Goal: Complete application form: Complete application form

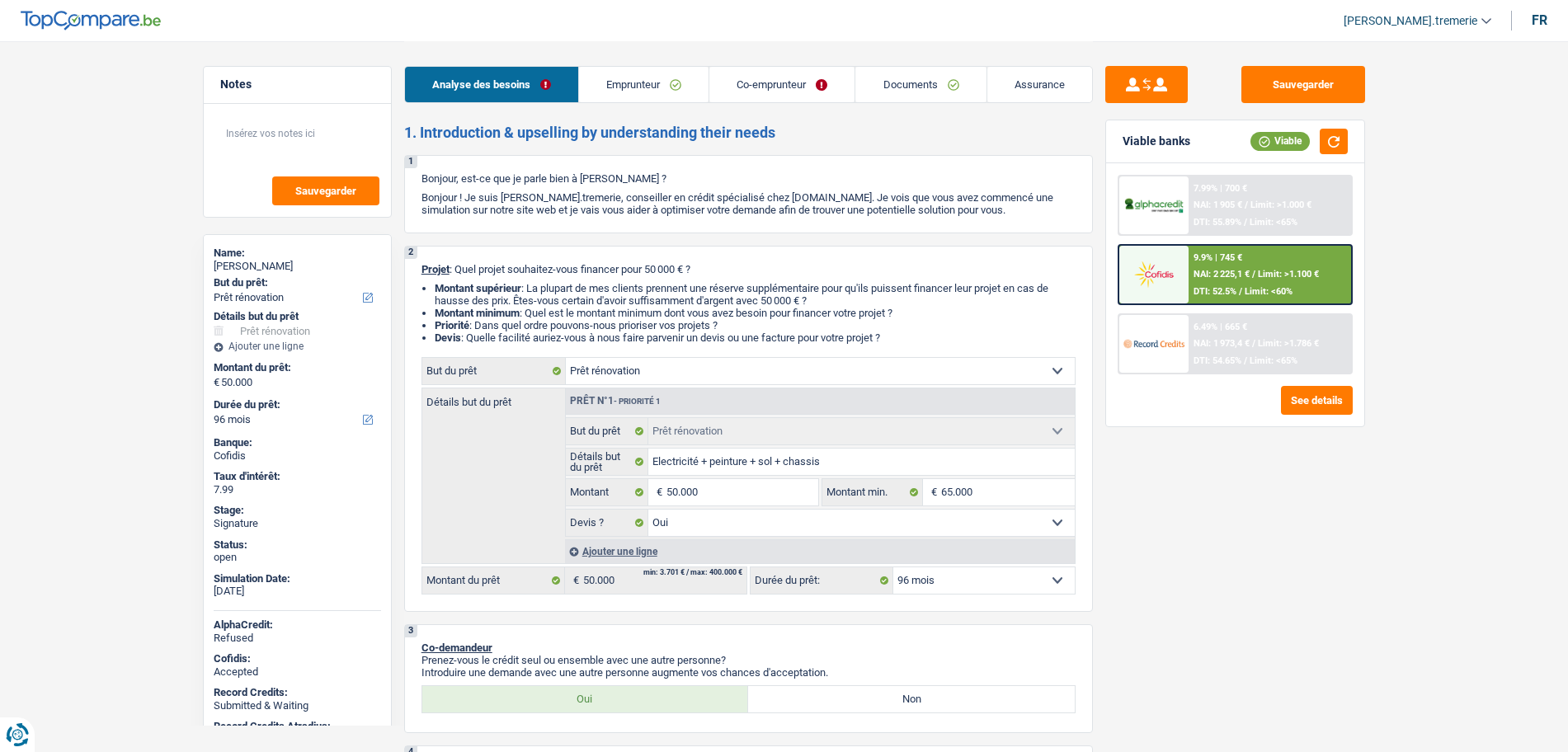
select select "renovation"
select select "96"
select select "renovation"
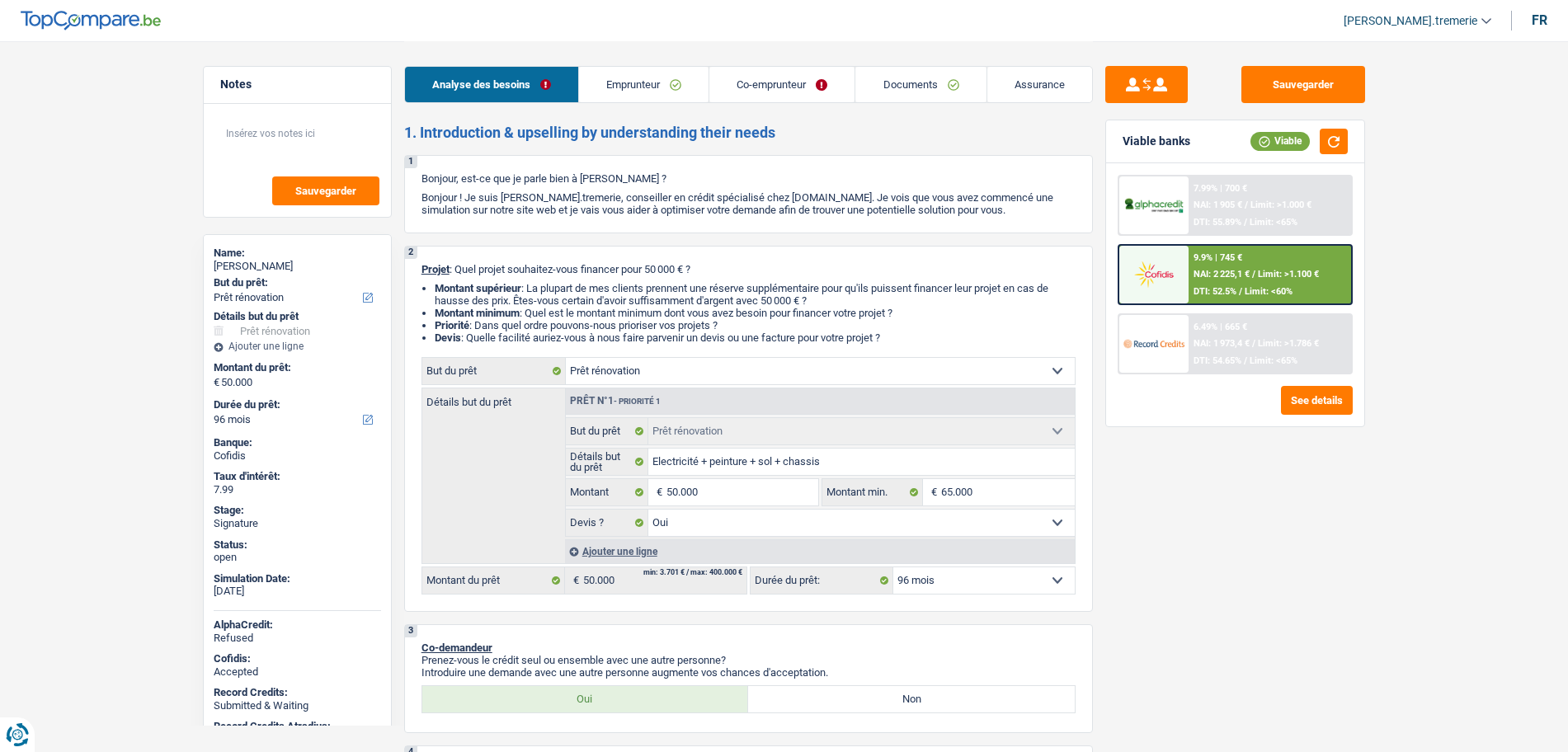
select select "yes"
select select "96"
select select "mutuality"
select select "independent"
select select "familyAllowances"
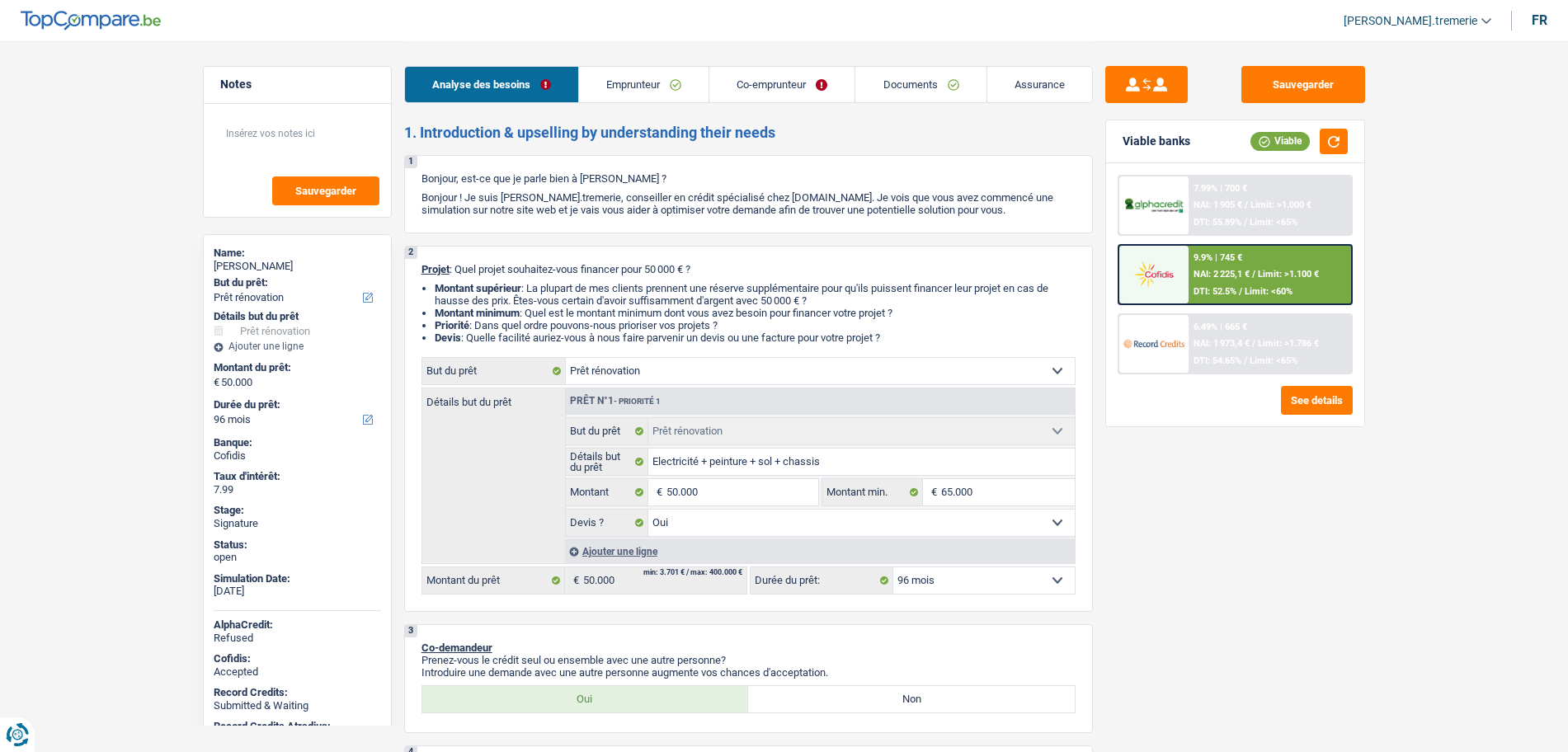
select select "mutualityIndemnity"
select select "netSalary"
select select "ownerWithMortgage"
select select "mortgage"
select select "300"
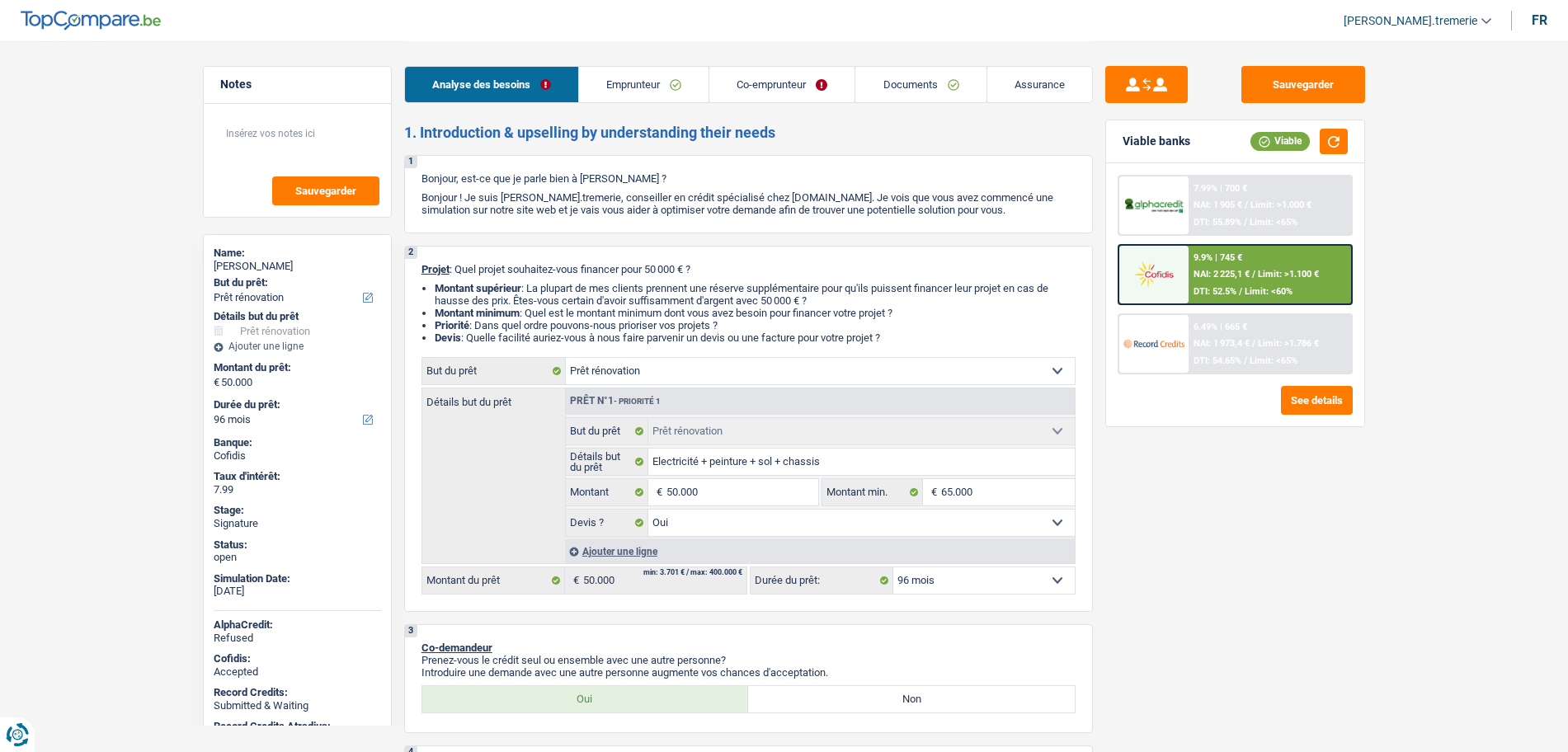
select select "renovationLoan"
select select "60"
select select "personalLoan"
select select "familyEvent"
select select "60"
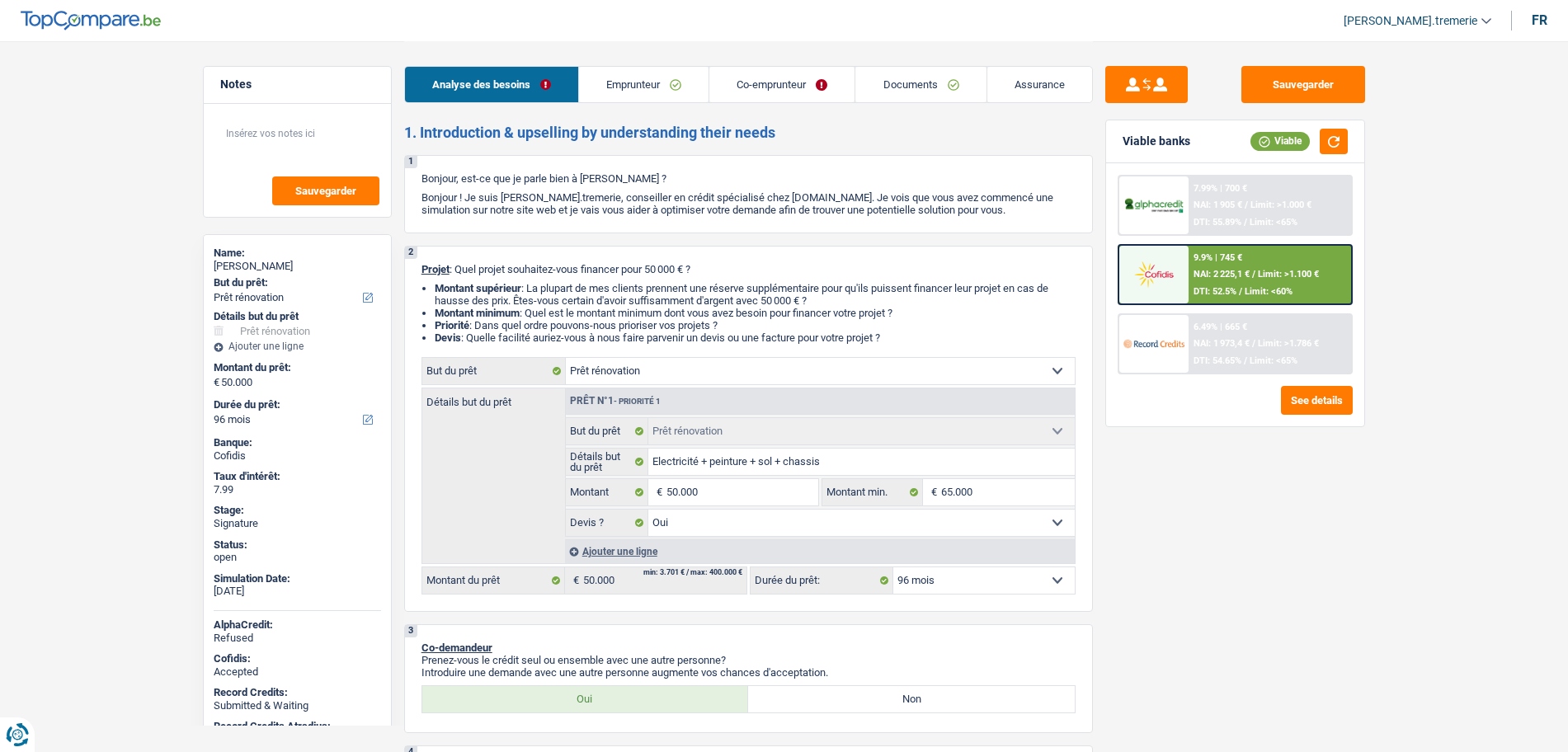
select select "renovation"
select select "yes"
select select "96"
drag, startPoint x: 0, startPoint y: 0, endPoint x: 686, endPoint y: 94, distance: 692.4
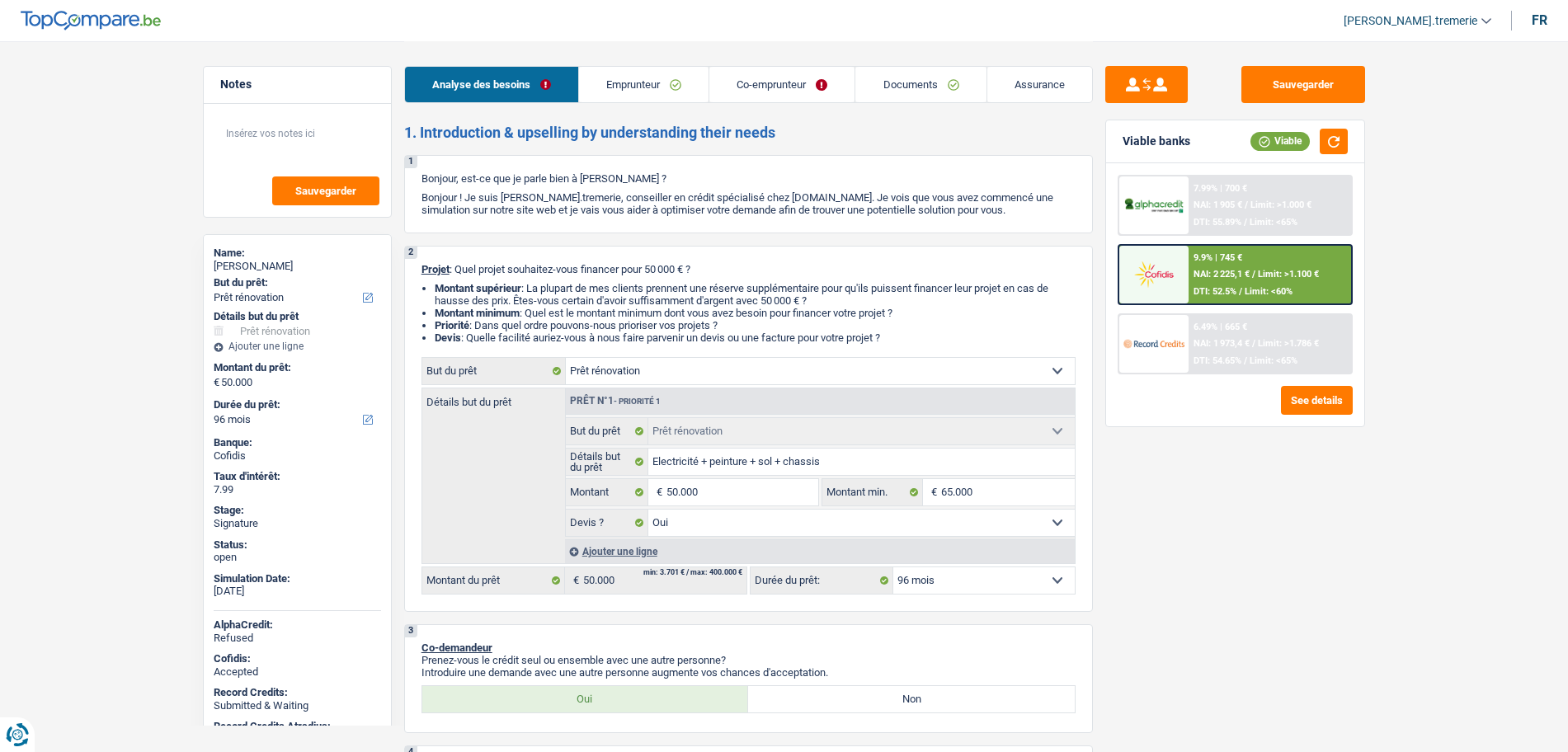
click at [686, 94] on link "Emprunteur" at bounding box center [643, 84] width 130 height 35
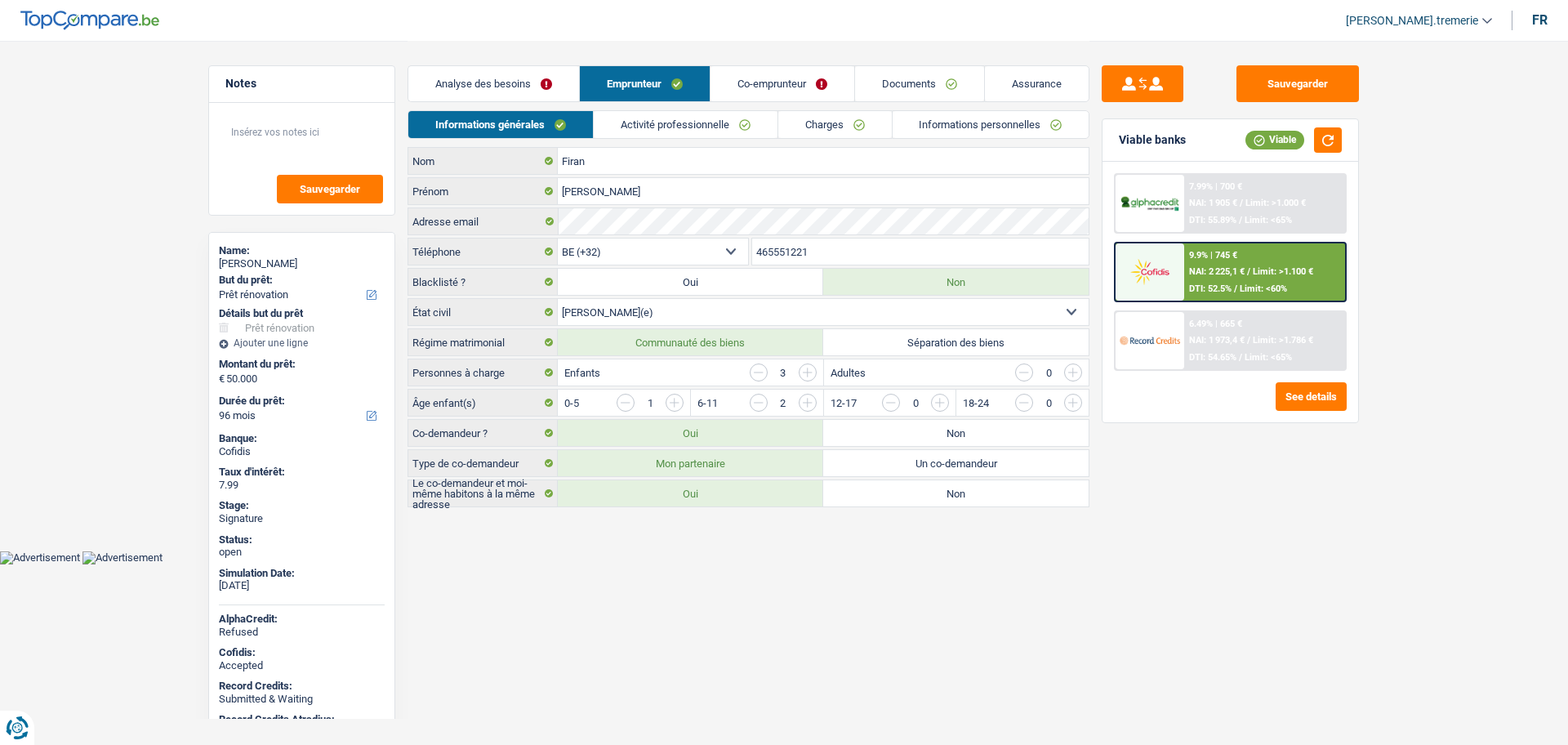
click at [948, 117] on link "Informations personnelles" at bounding box center [991, 125] width 197 height 27
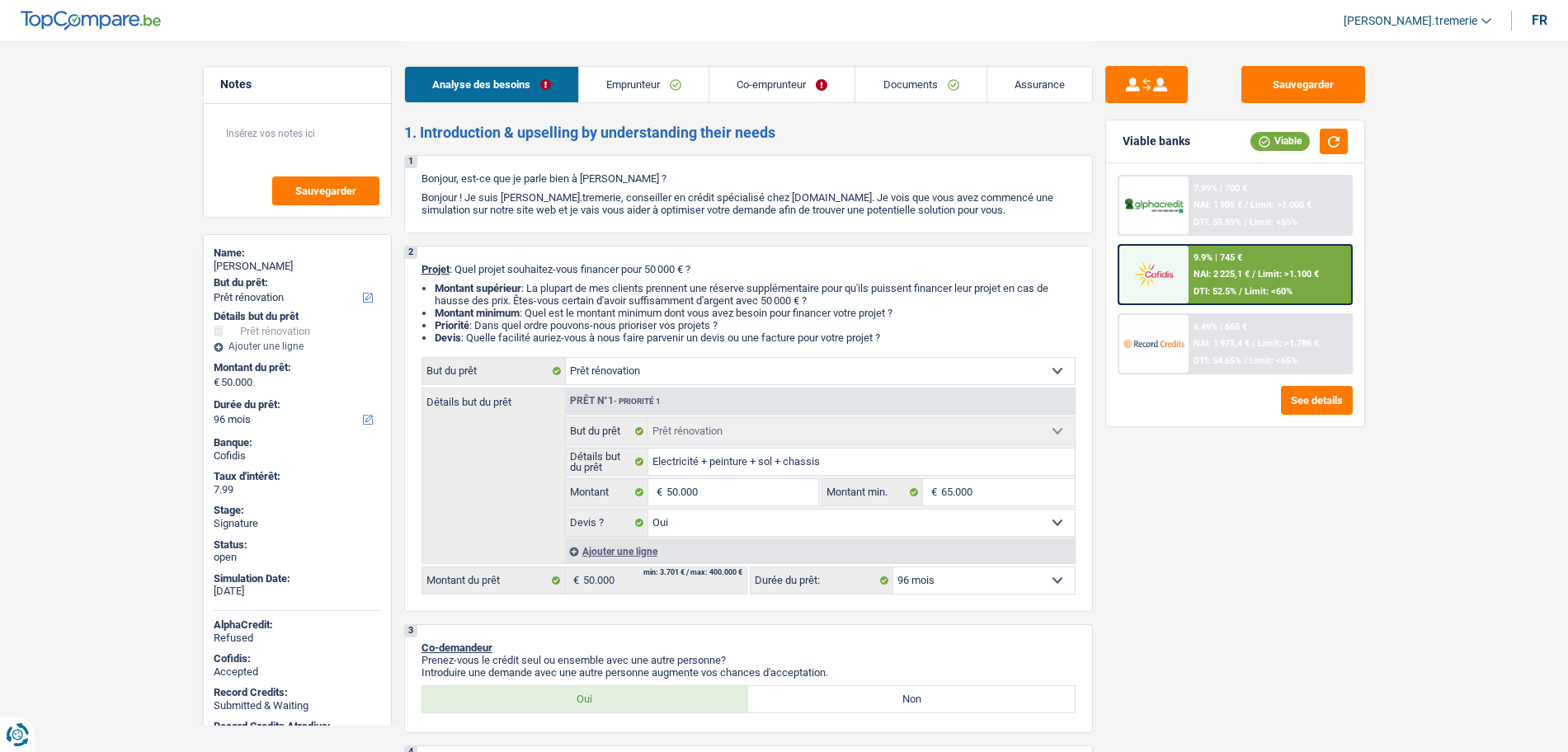
select select "renovation"
select select "96"
select select "renovation"
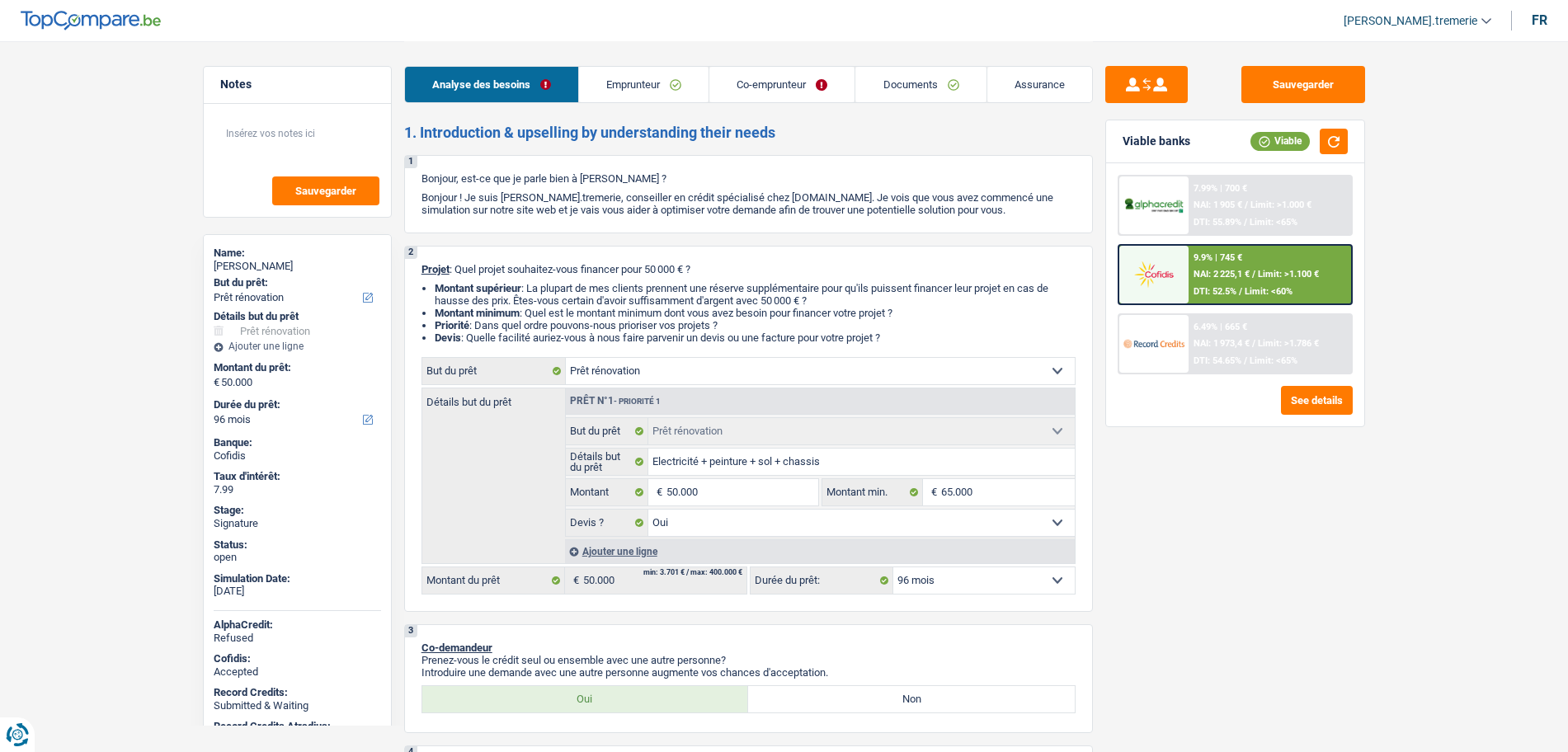
select select "yes"
select select "96"
select select "mutuality"
select select "independent"
select select "familyAllowances"
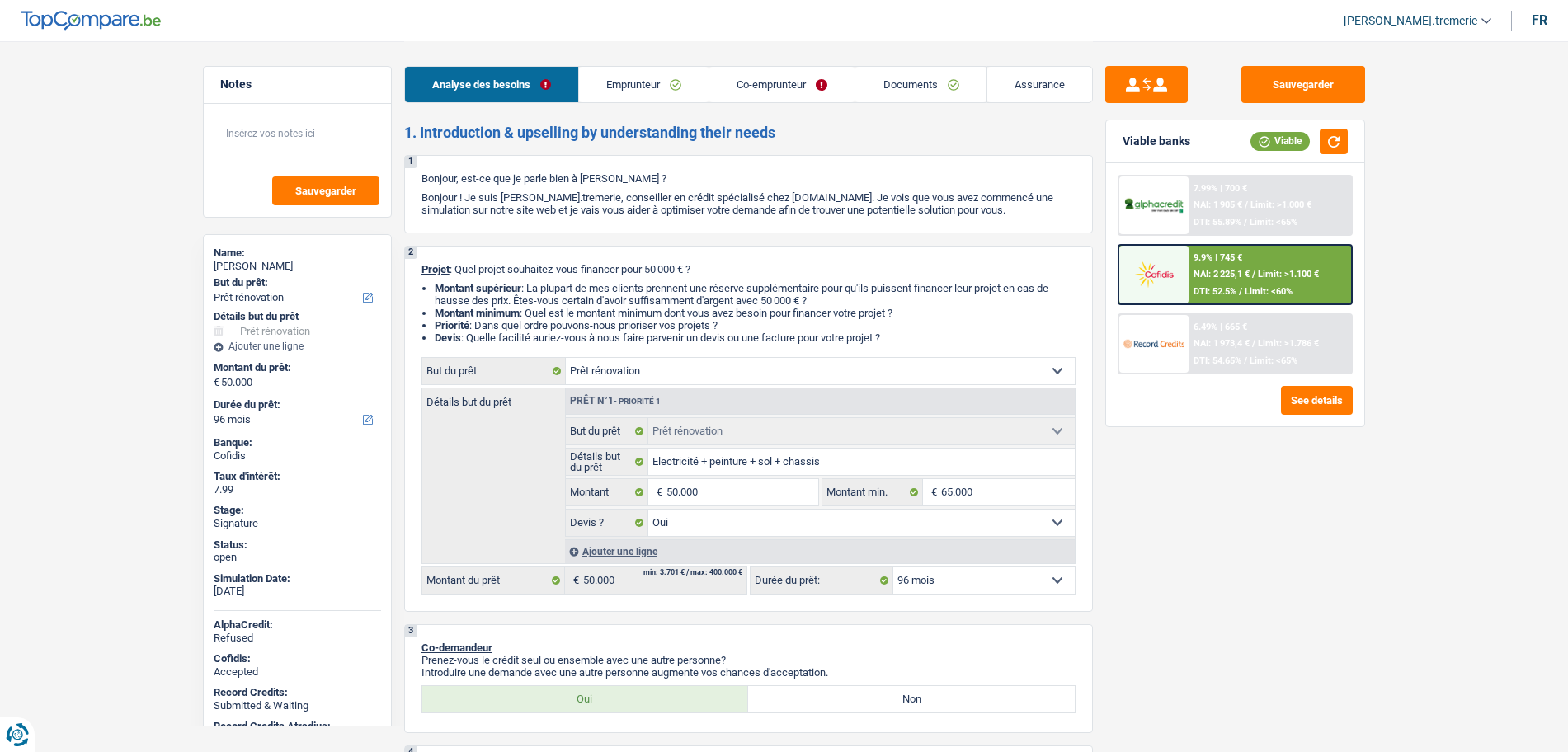
select select "mutualityIndemnity"
select select "netSalary"
select select "ownerWithMortgage"
select select "mortgage"
select select "300"
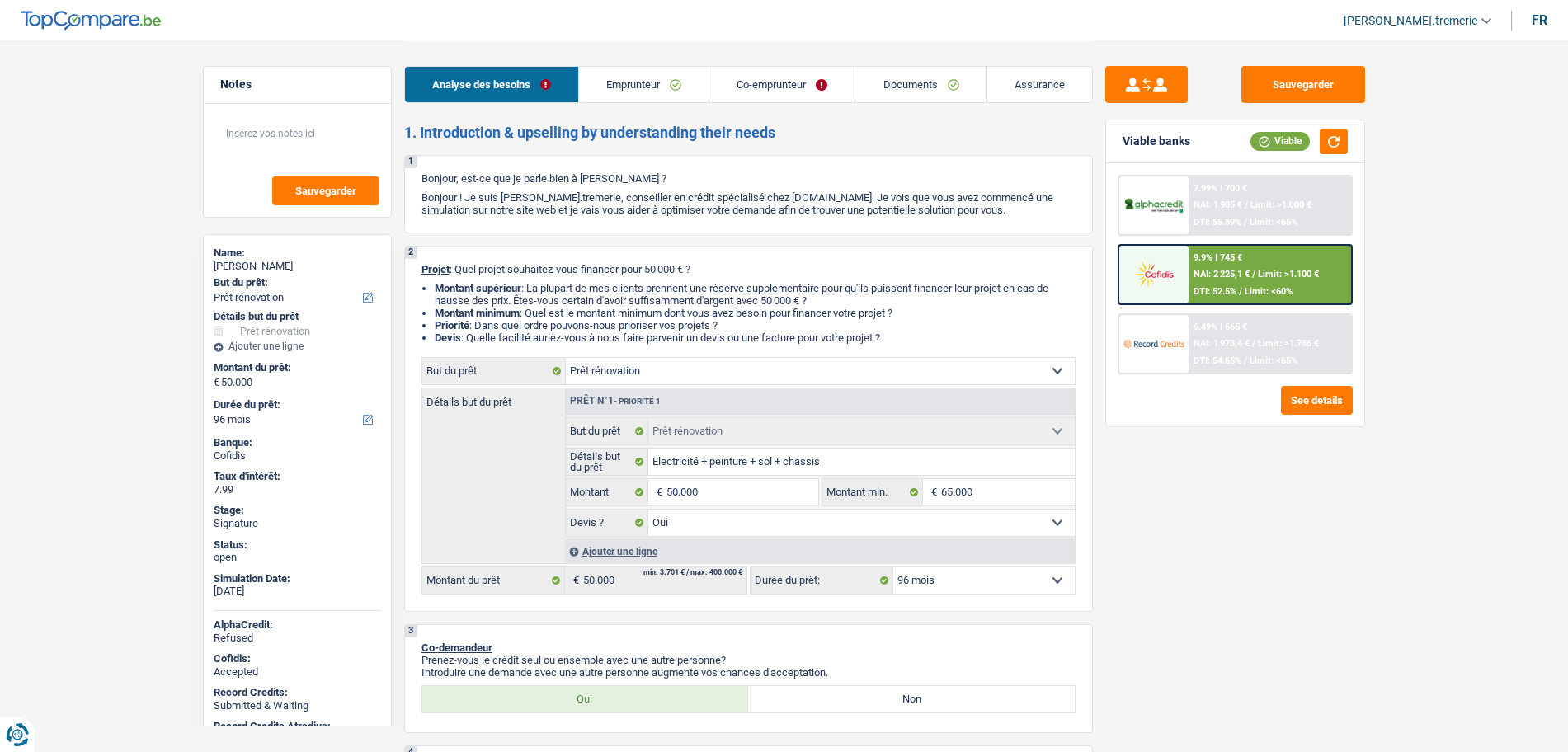
select select "renovationLoan"
select select "60"
select select "personalLoan"
select select "familyEvent"
select select "60"
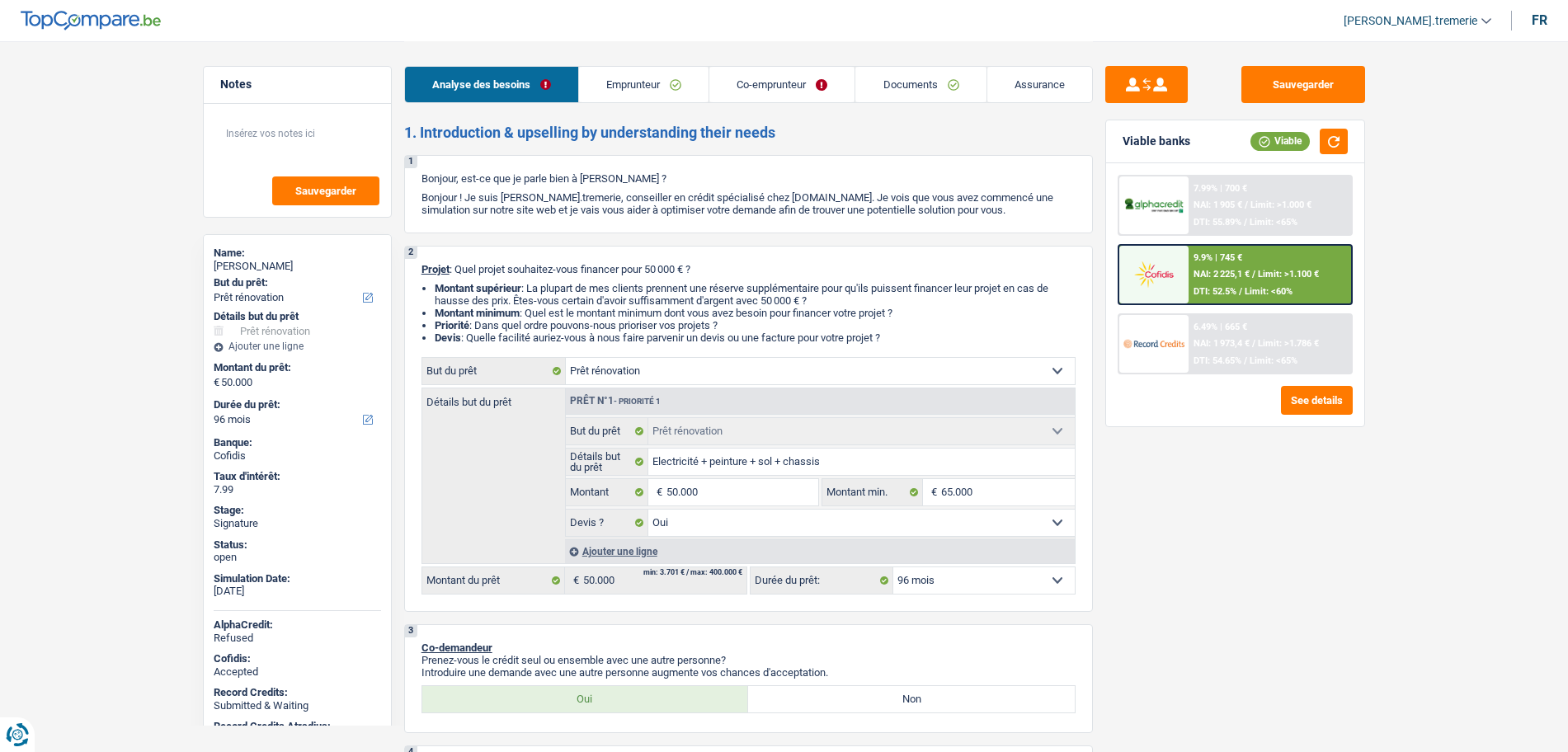
select select "renovation"
select select "yes"
select select "96"
click at [685, 101] on link "Emprunteur" at bounding box center [643, 84] width 130 height 35
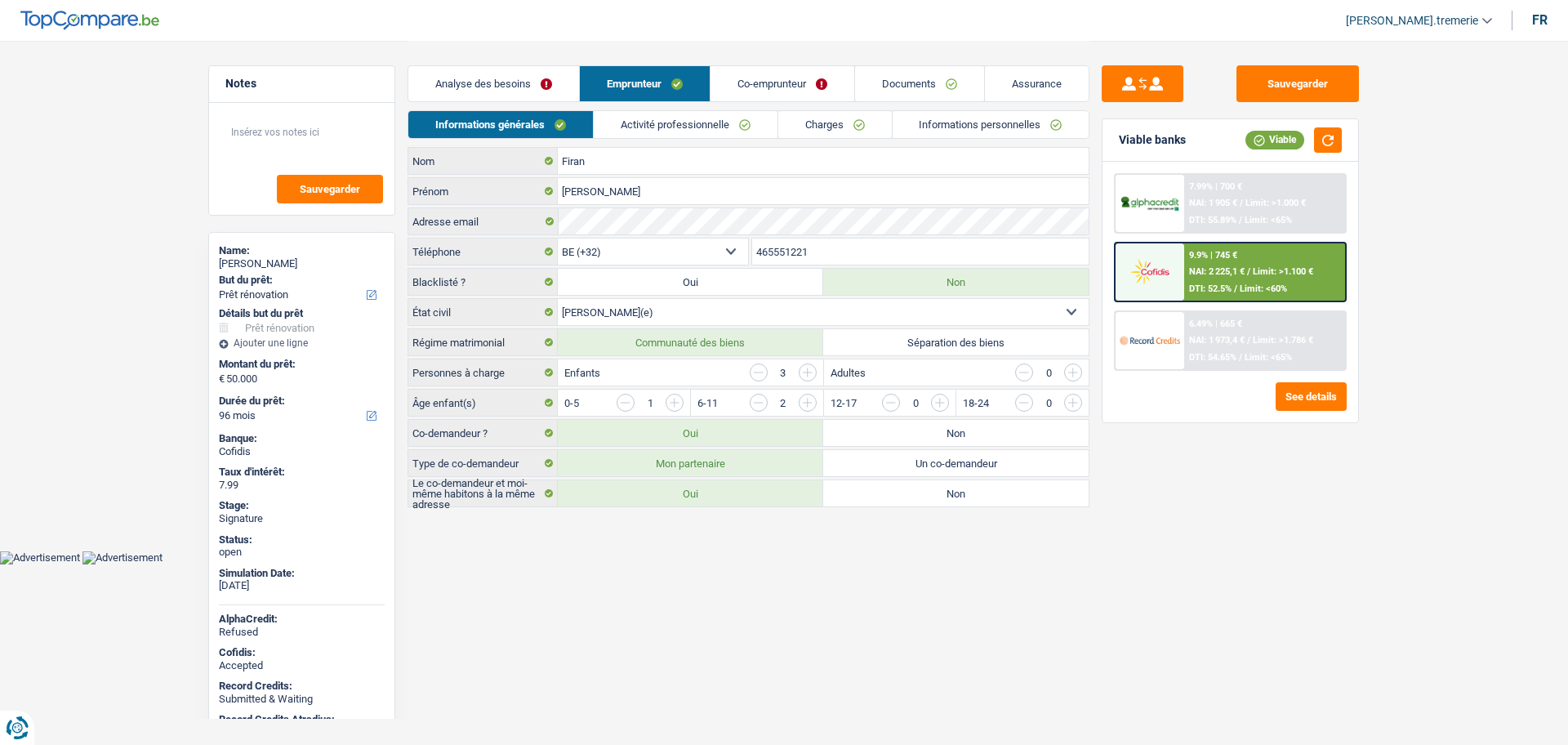
click at [966, 134] on link "Informations personnelles" at bounding box center [991, 125] width 197 height 27
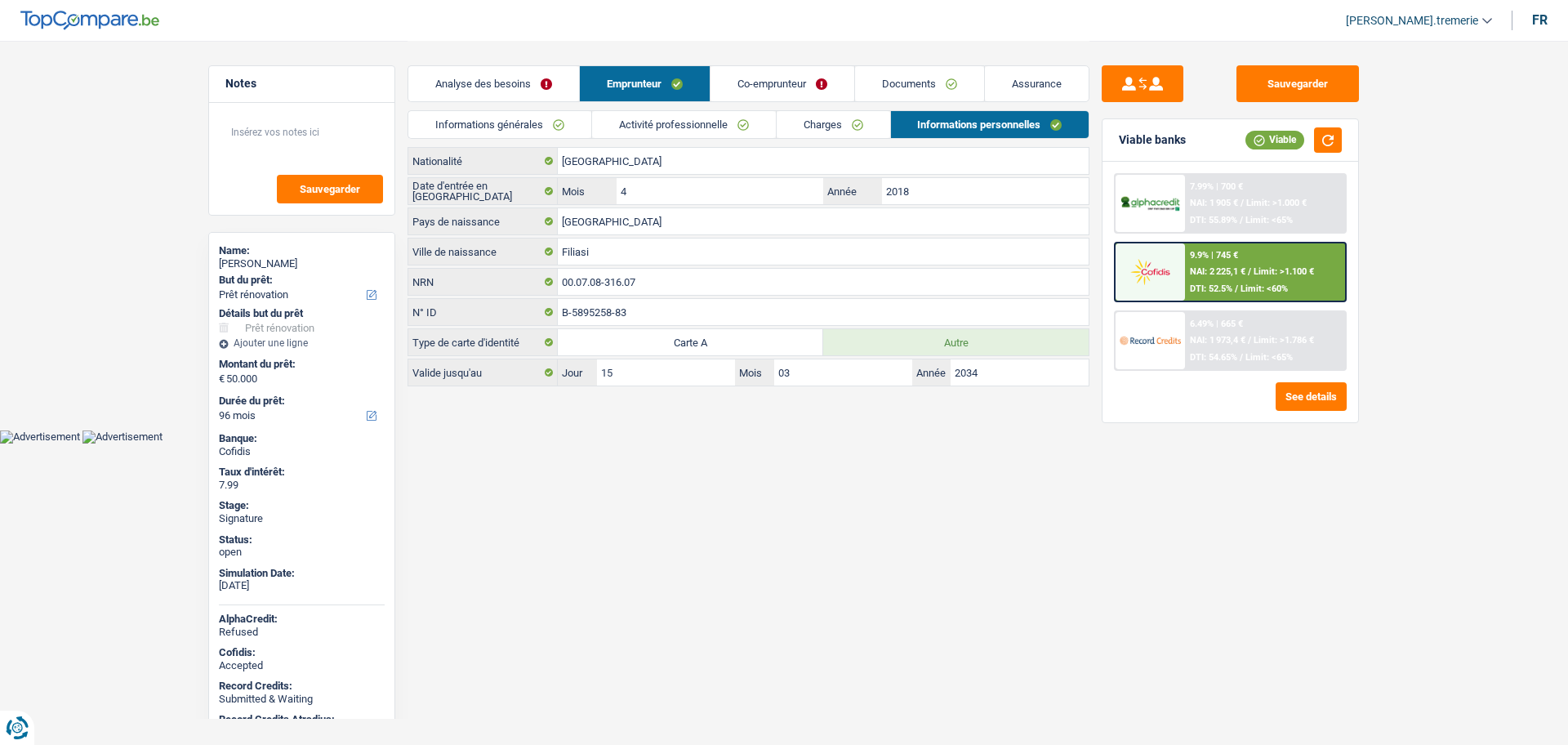
click at [303, 265] on div "[PERSON_NAME]" at bounding box center [302, 264] width 166 height 14
copy div "Firan"
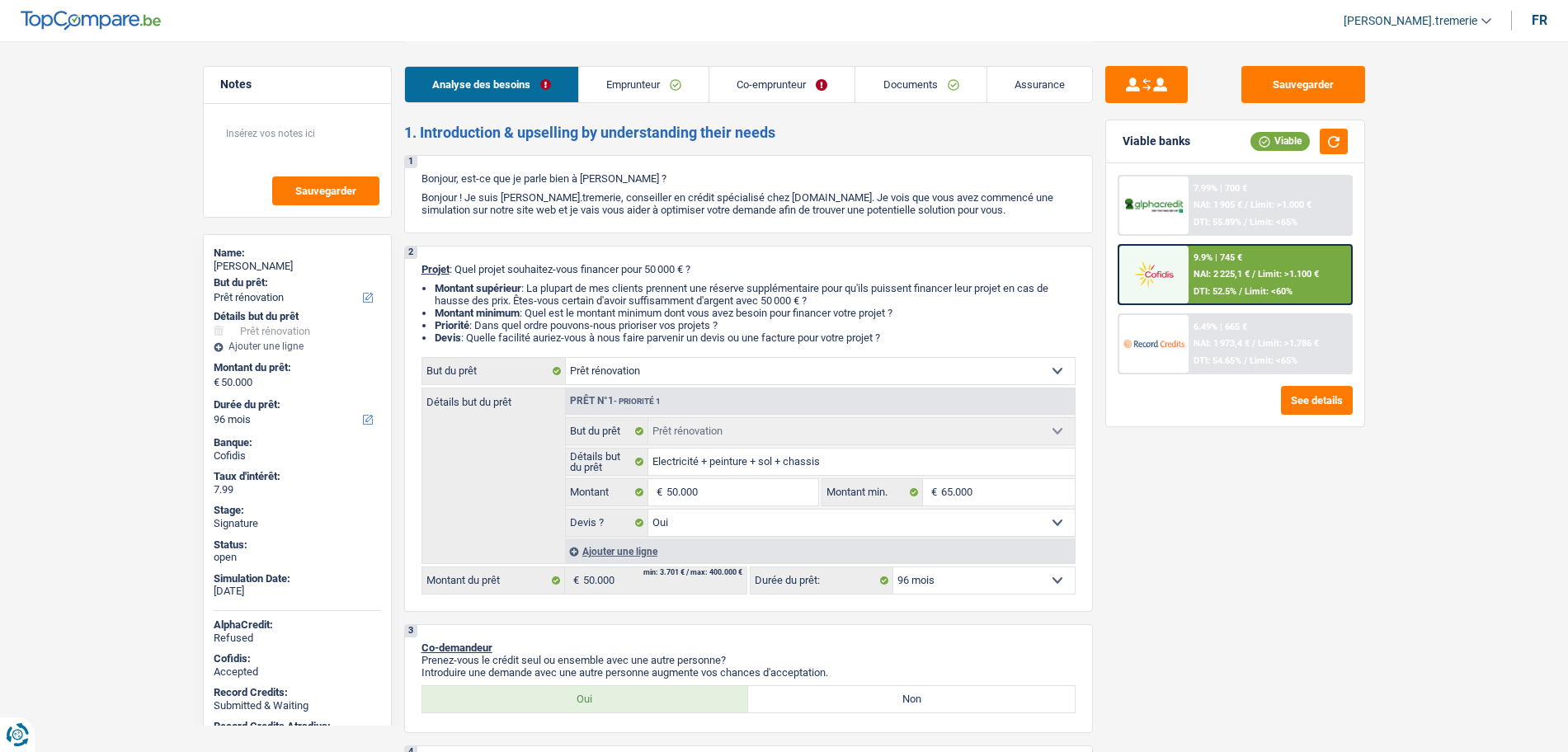
select select "renovation"
select select "96"
select select "renovation"
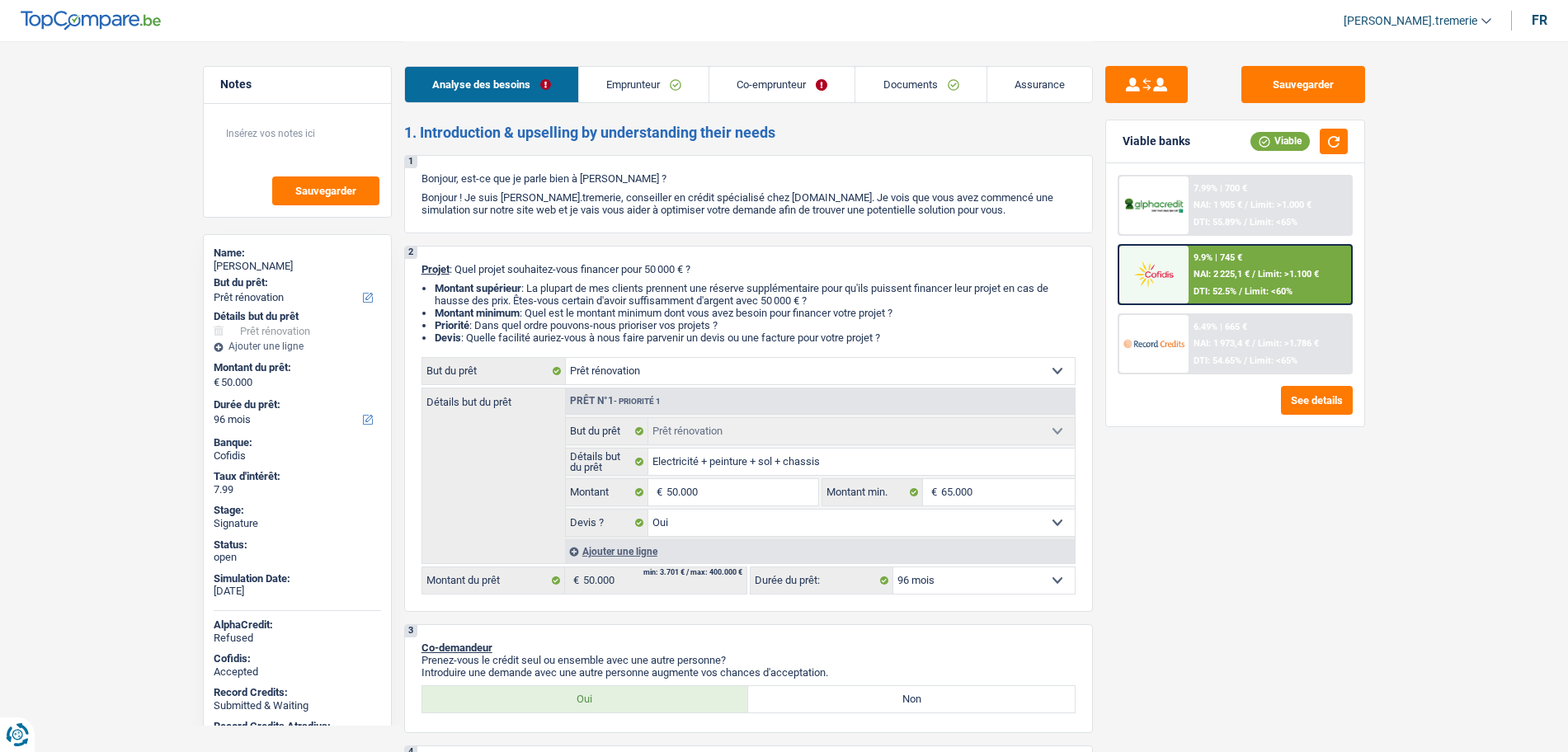
select select "yes"
select select "96"
select select "mutuality"
select select "independent"
select select "familyAllowances"
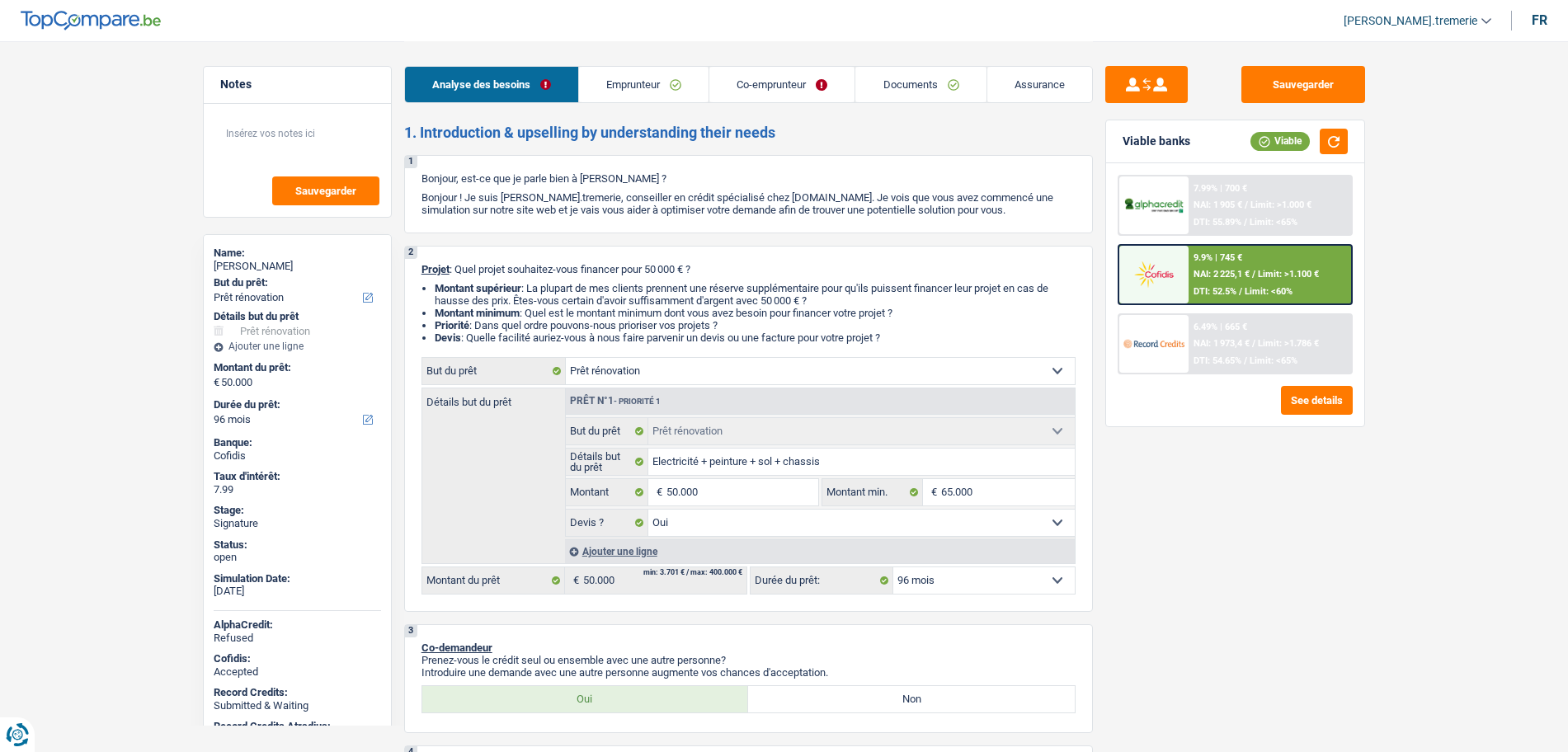
select select "mutualityIndemnity"
select select "netSalary"
select select "ownerWithMortgage"
select select "mortgage"
select select "300"
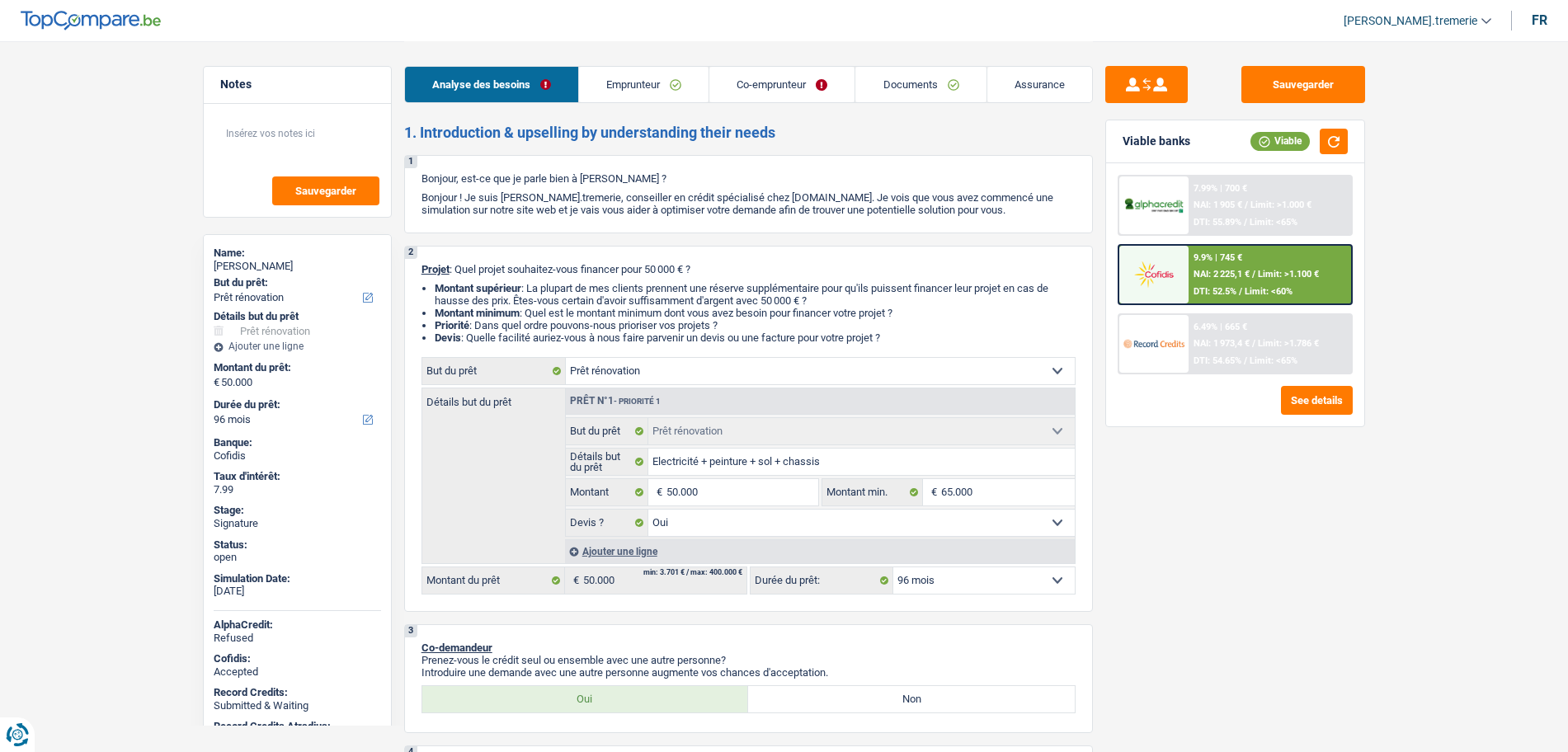
select select "renovationLoan"
select select "60"
select select "personalLoan"
select select "familyEvent"
select select "60"
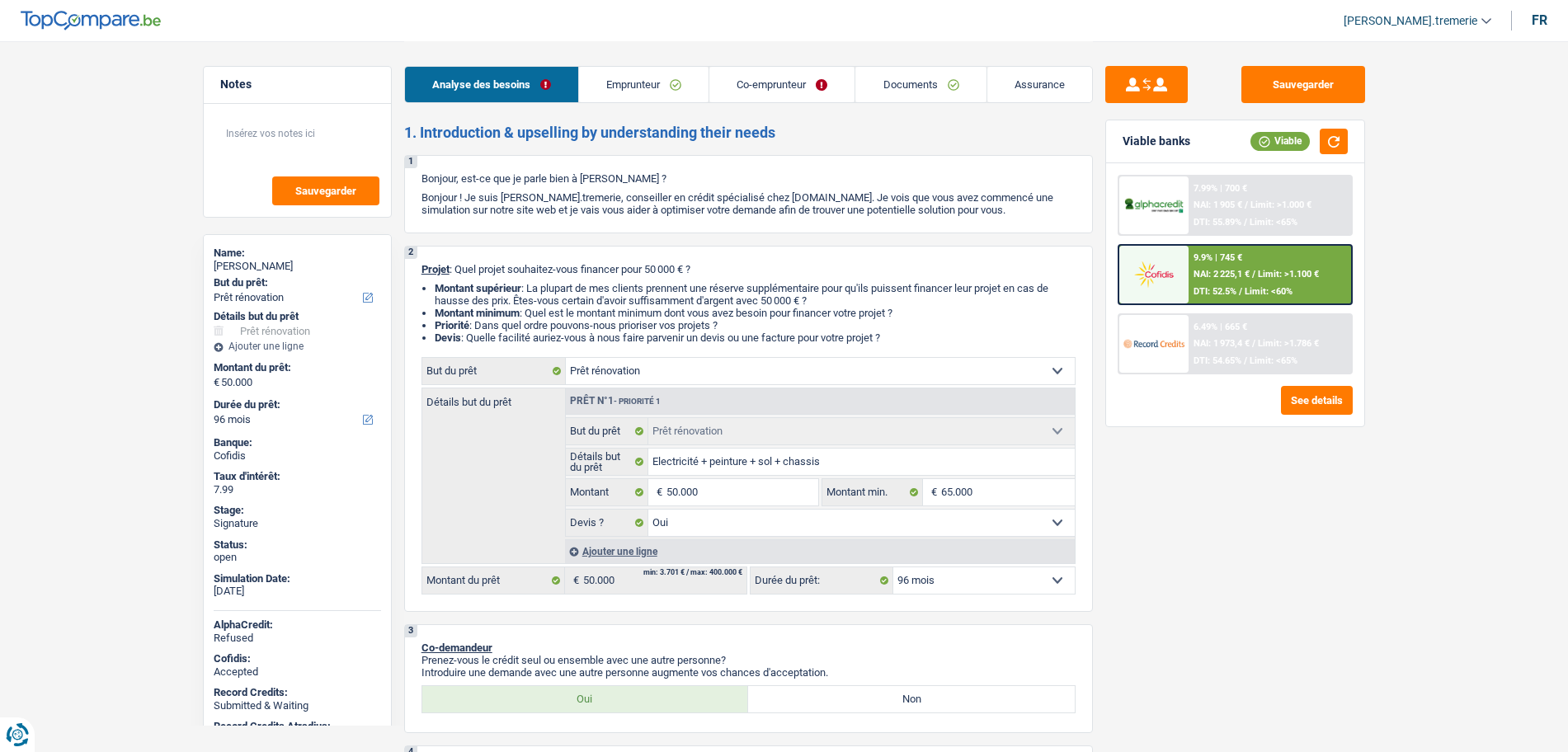
select select "renovation"
select select "yes"
select select "96"
click at [1311, 414] on button "See details" at bounding box center [1317, 401] width 72 height 29
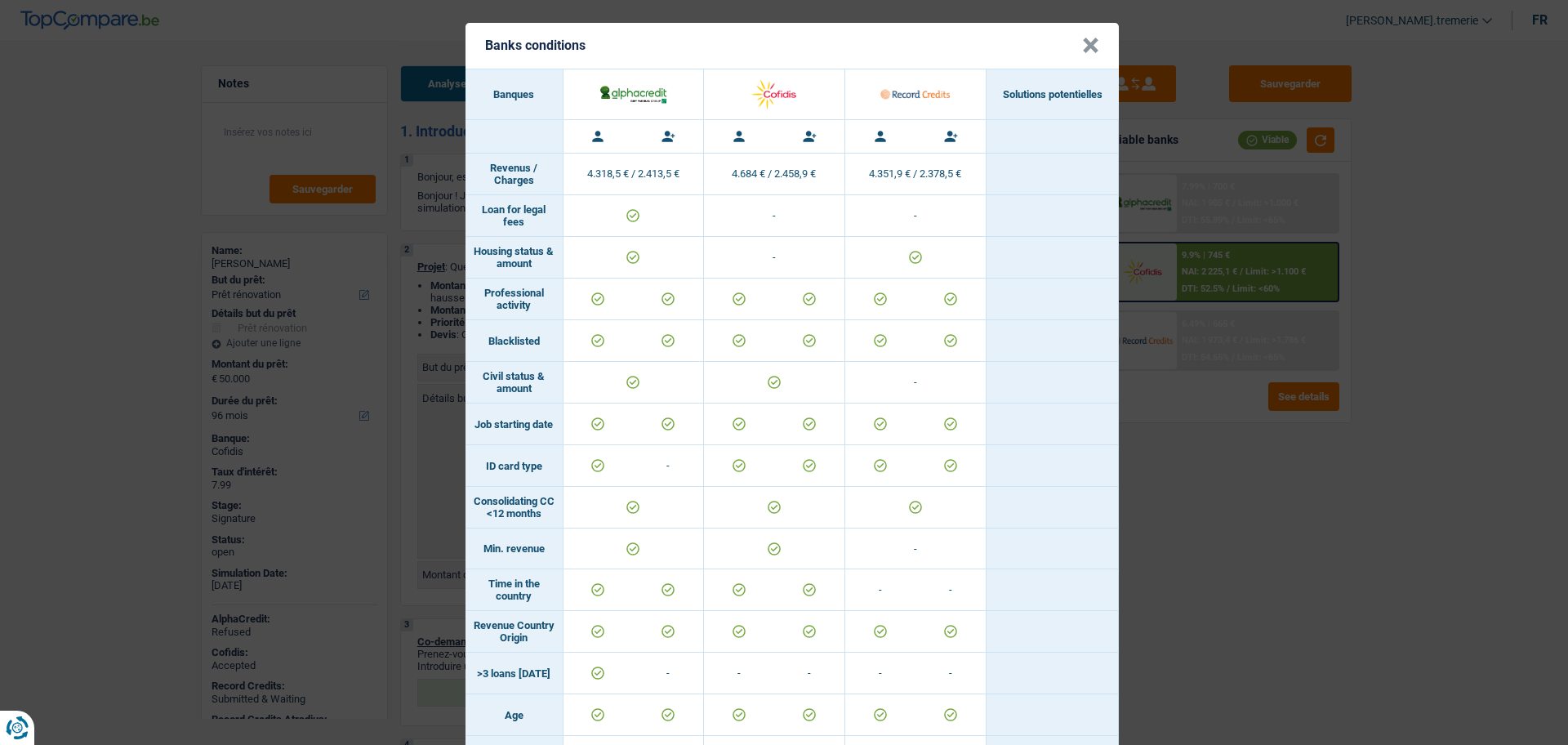
click at [1084, 40] on button "×" at bounding box center [1091, 45] width 17 height 16
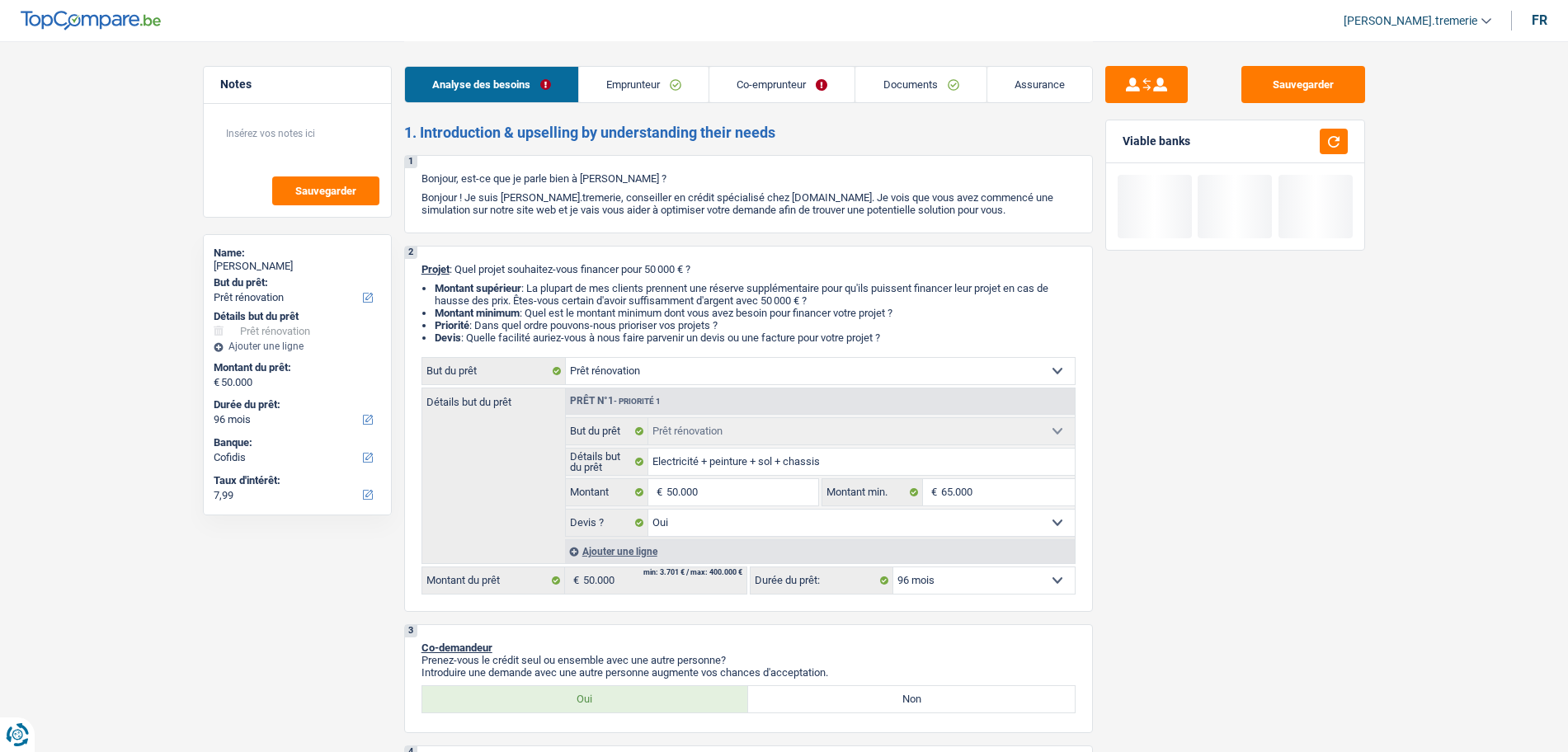
select select "renovation"
select select "96"
select select "renovation"
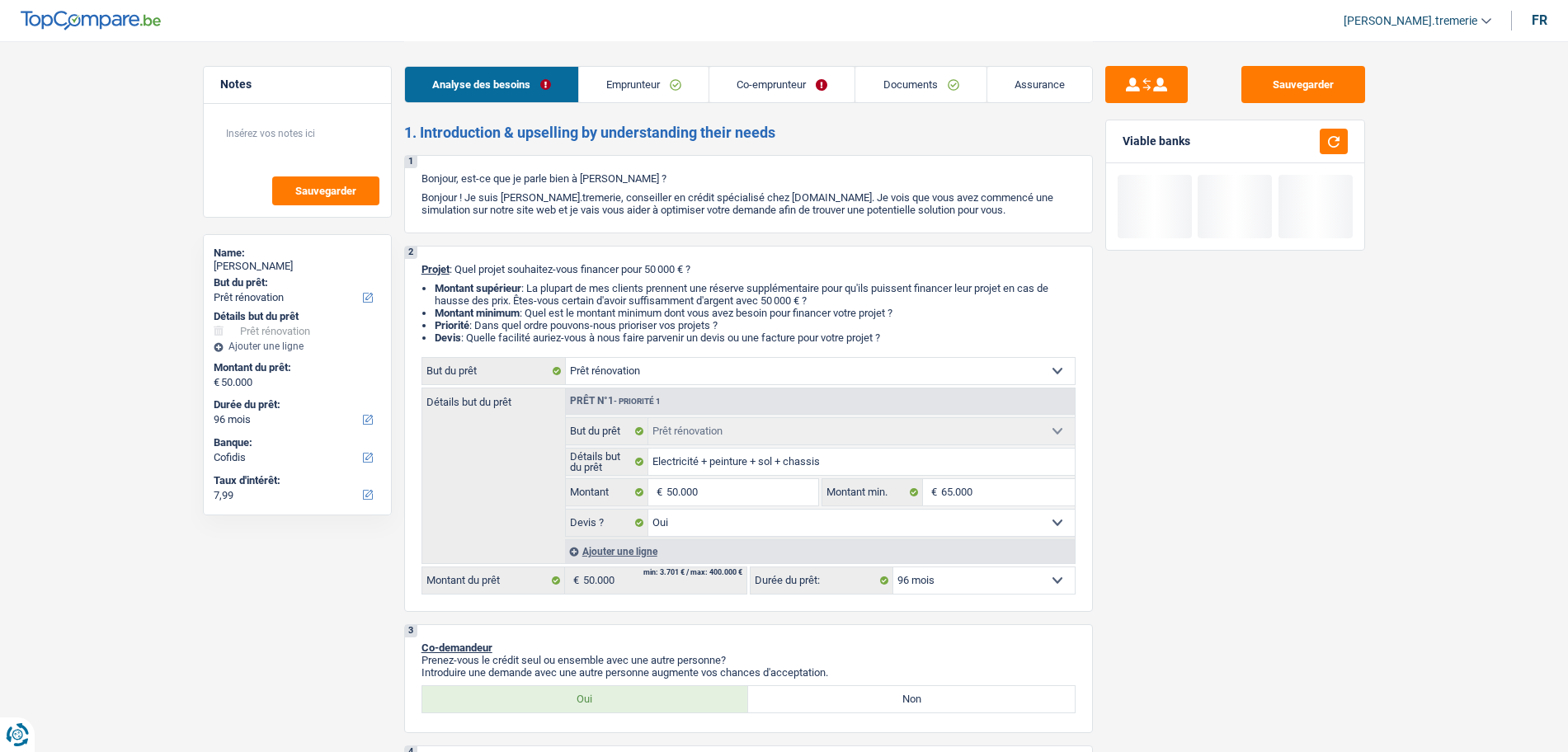
select select "yes"
select select "96"
select select "mutuality"
select select "independent"
select select "familyAllowances"
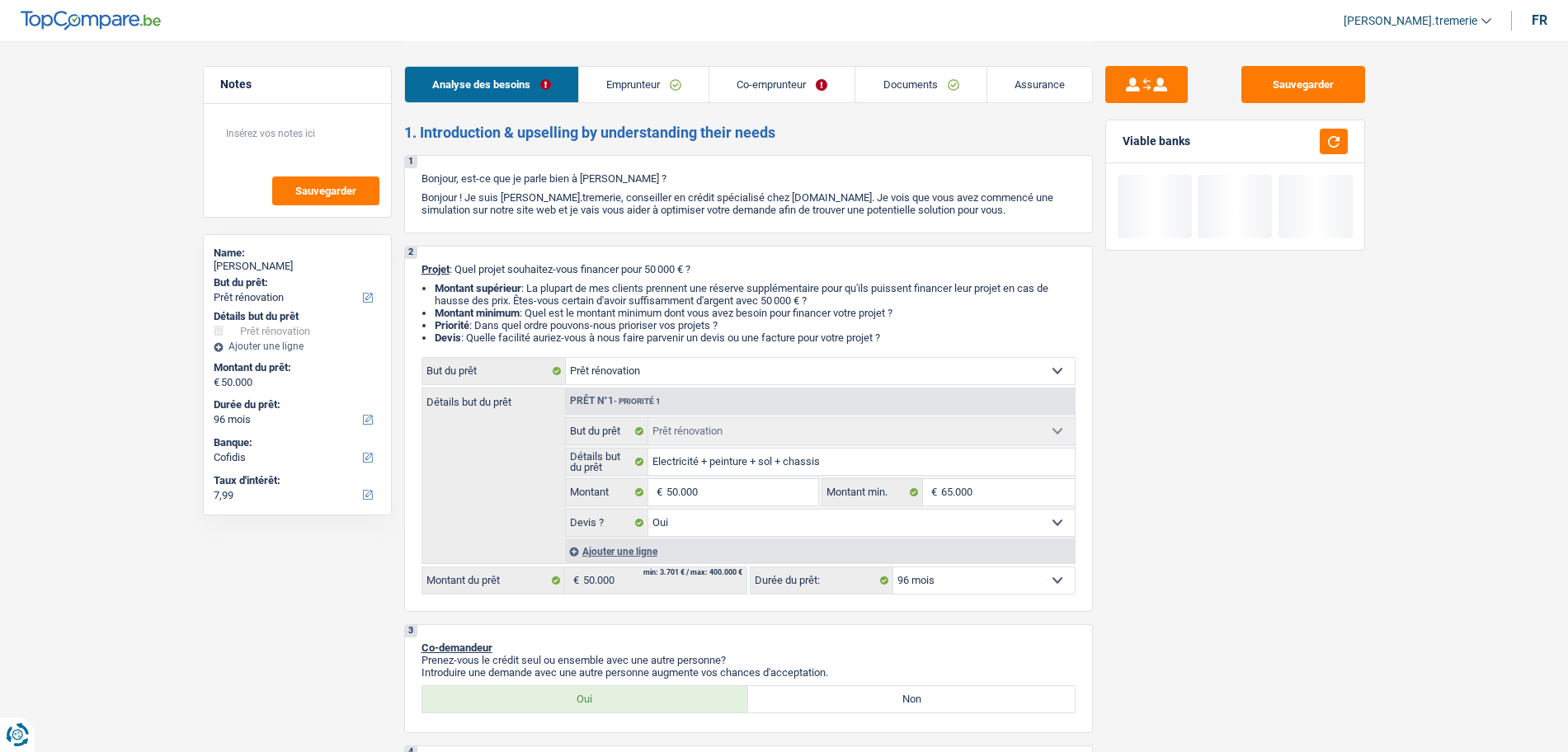
select select "mutualityIndemnity"
select select "netSalary"
select select "ownerWithMortgage"
select select "mortgage"
select select "300"
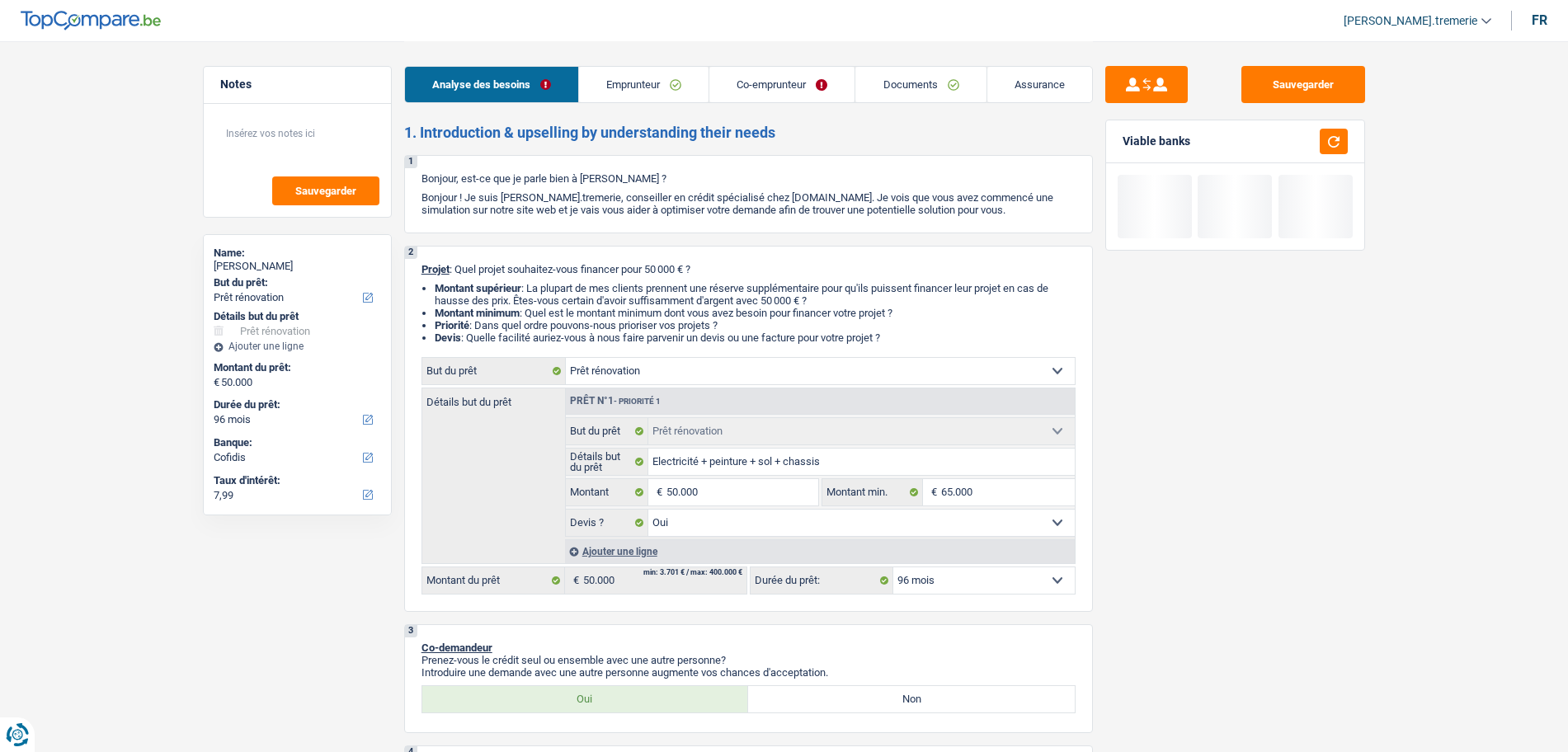
select select "renovationLoan"
select select "60"
select select "personalLoan"
select select "familyEvent"
select select "60"
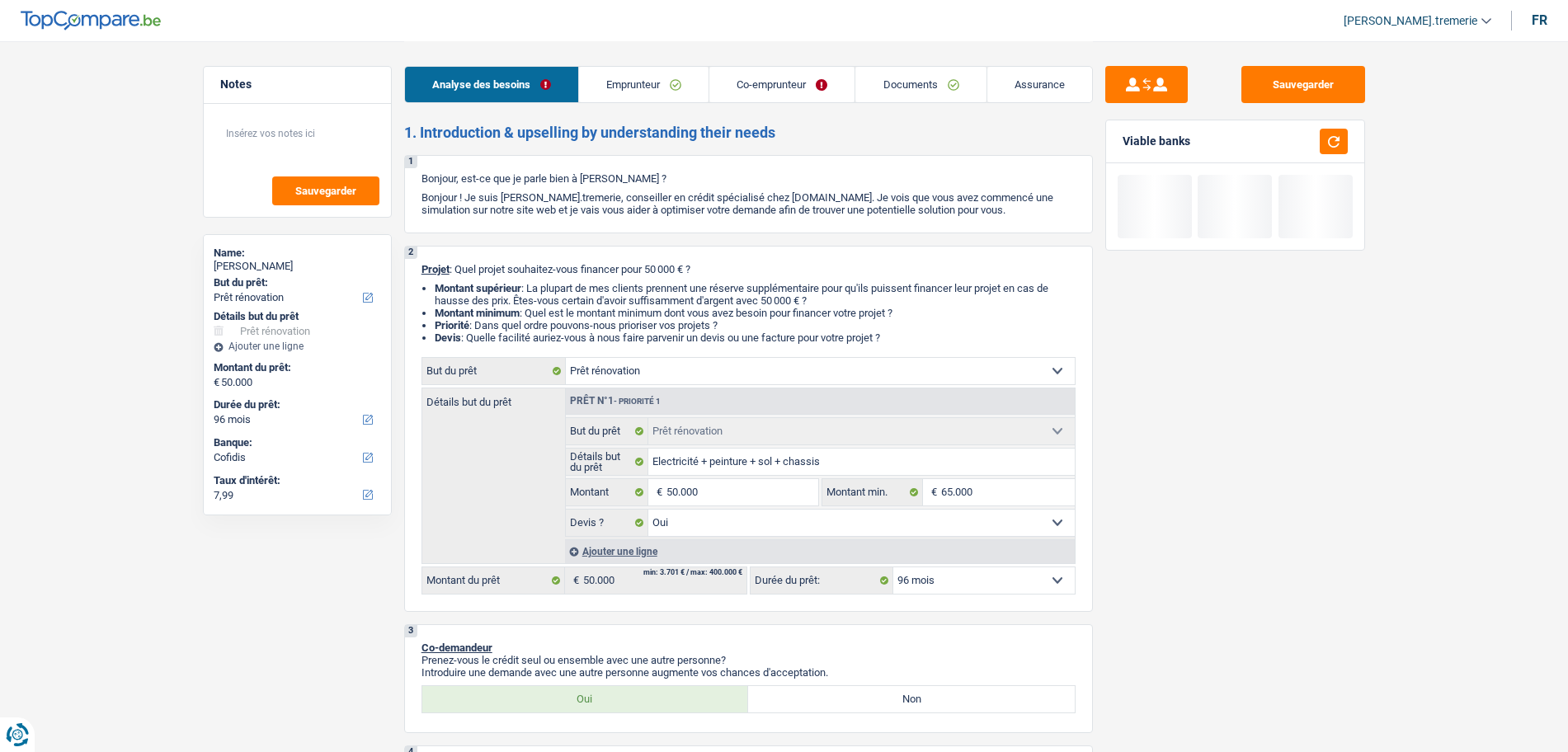
select select "renovation"
select select "yes"
select select "96"
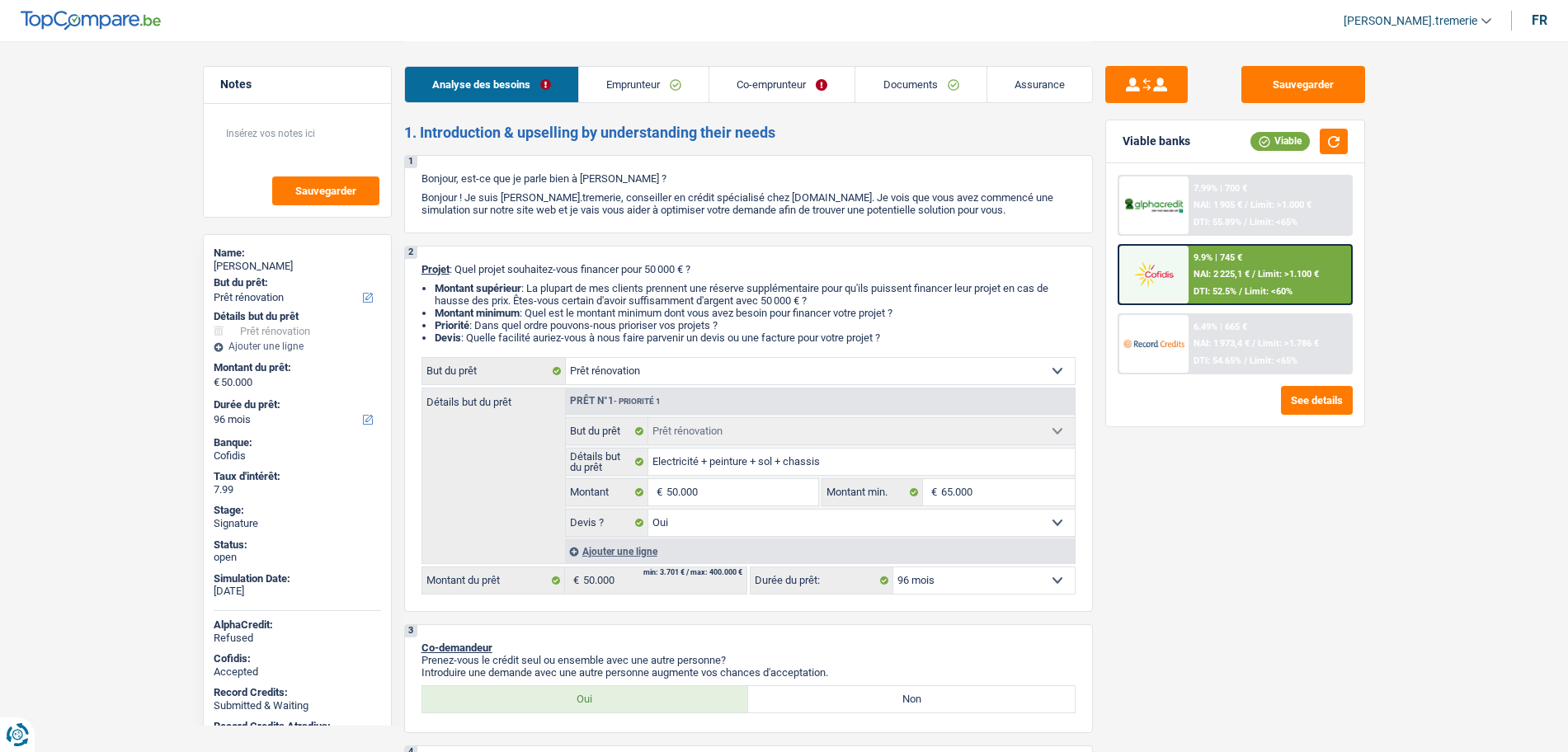
click at [1256, 348] on div "NAI: 1 973,4 € / Limit: >1.786 €" at bounding box center [1256, 343] width 125 height 11
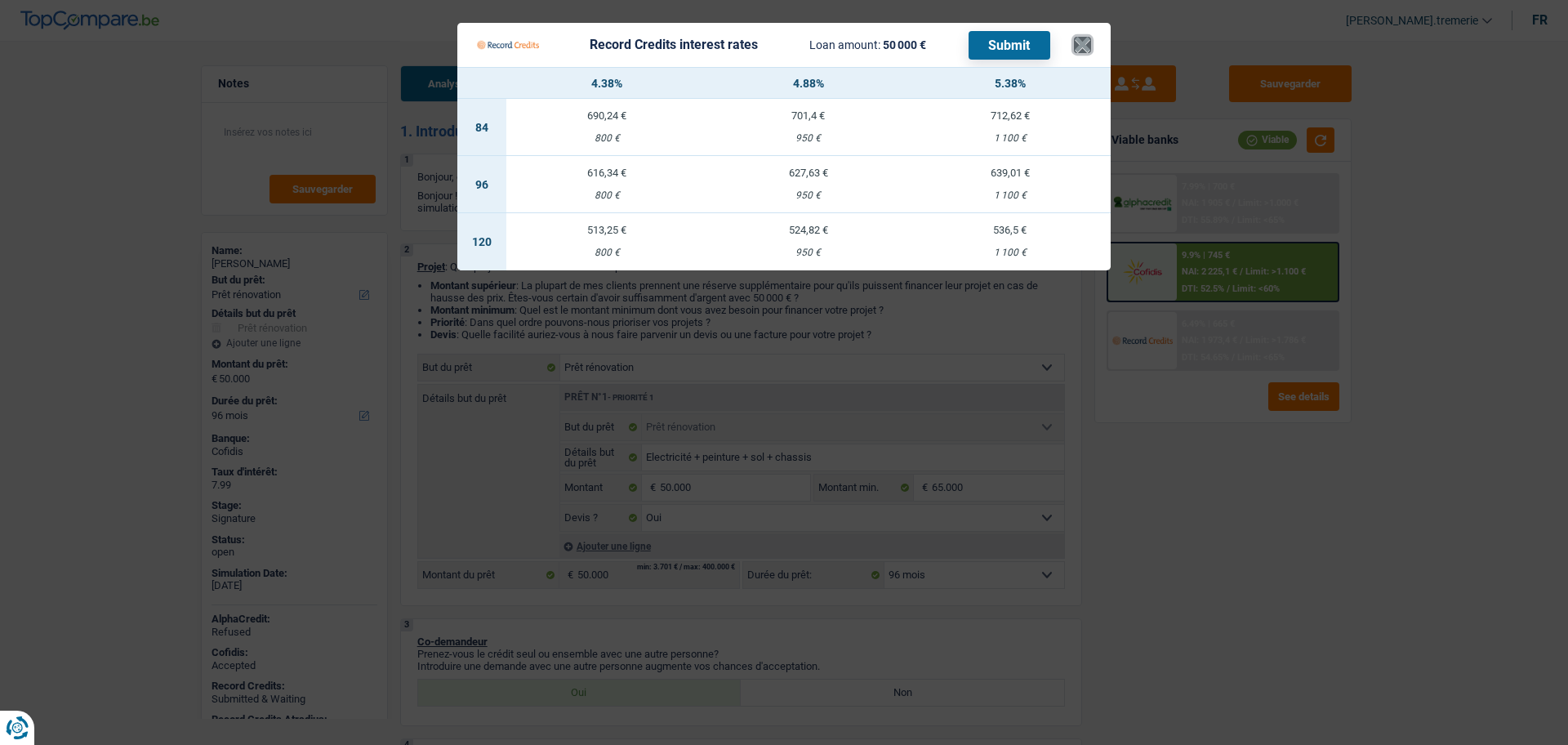
click at [1090, 44] on button "×" at bounding box center [1083, 44] width 17 height 16
